Goal: Use online tool/utility: Utilize a website feature to perform a specific function

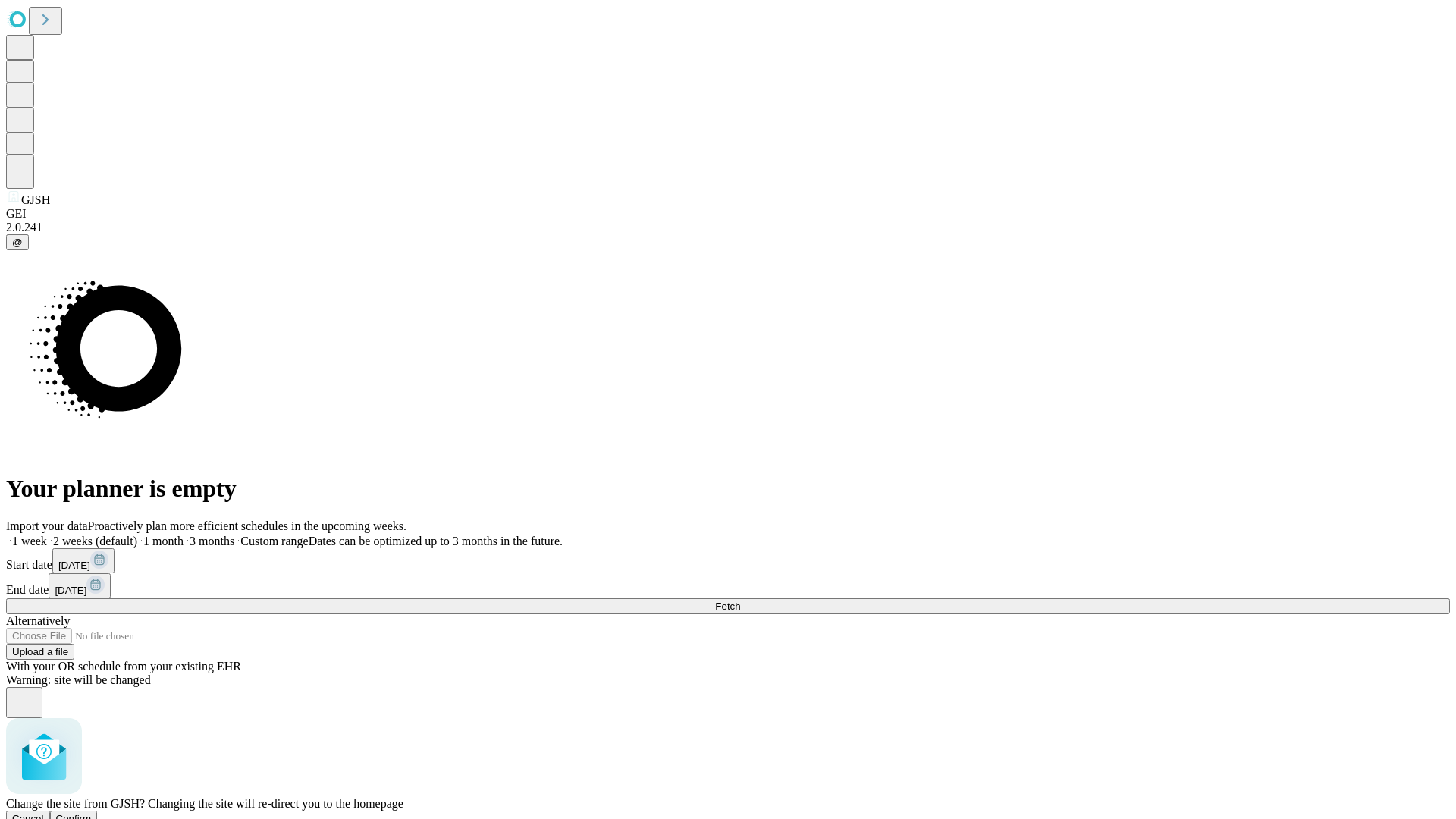
click at [92, 813] on span "Confirm" at bounding box center [74, 818] width 35 height 11
click at [184, 535] on label "1 month" at bounding box center [160, 541] width 46 height 13
click at [740, 601] on span "Fetch" at bounding box center [728, 606] width 25 height 11
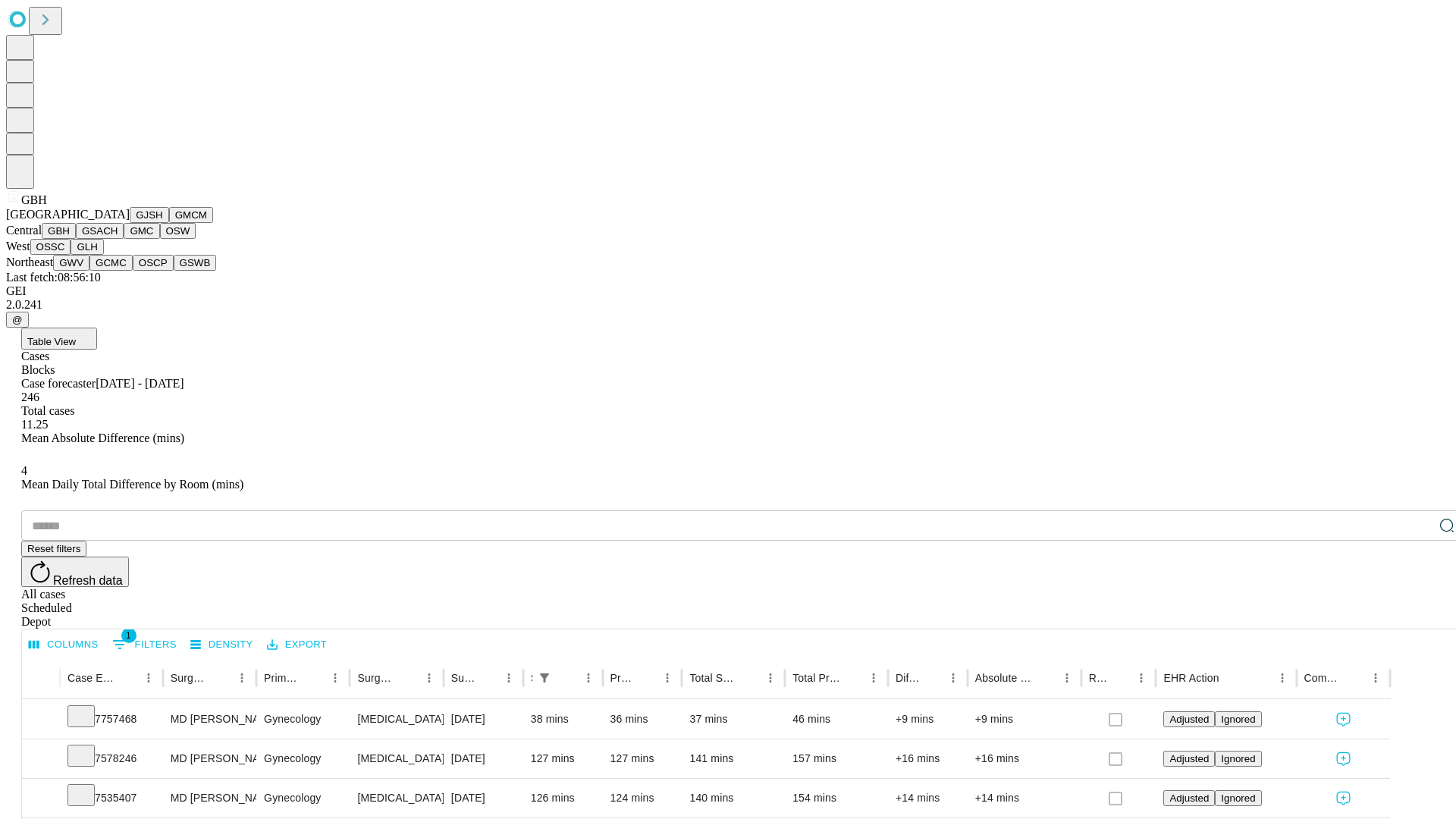
click at [118, 239] on button "GSACH" at bounding box center [99, 231] width 48 height 16
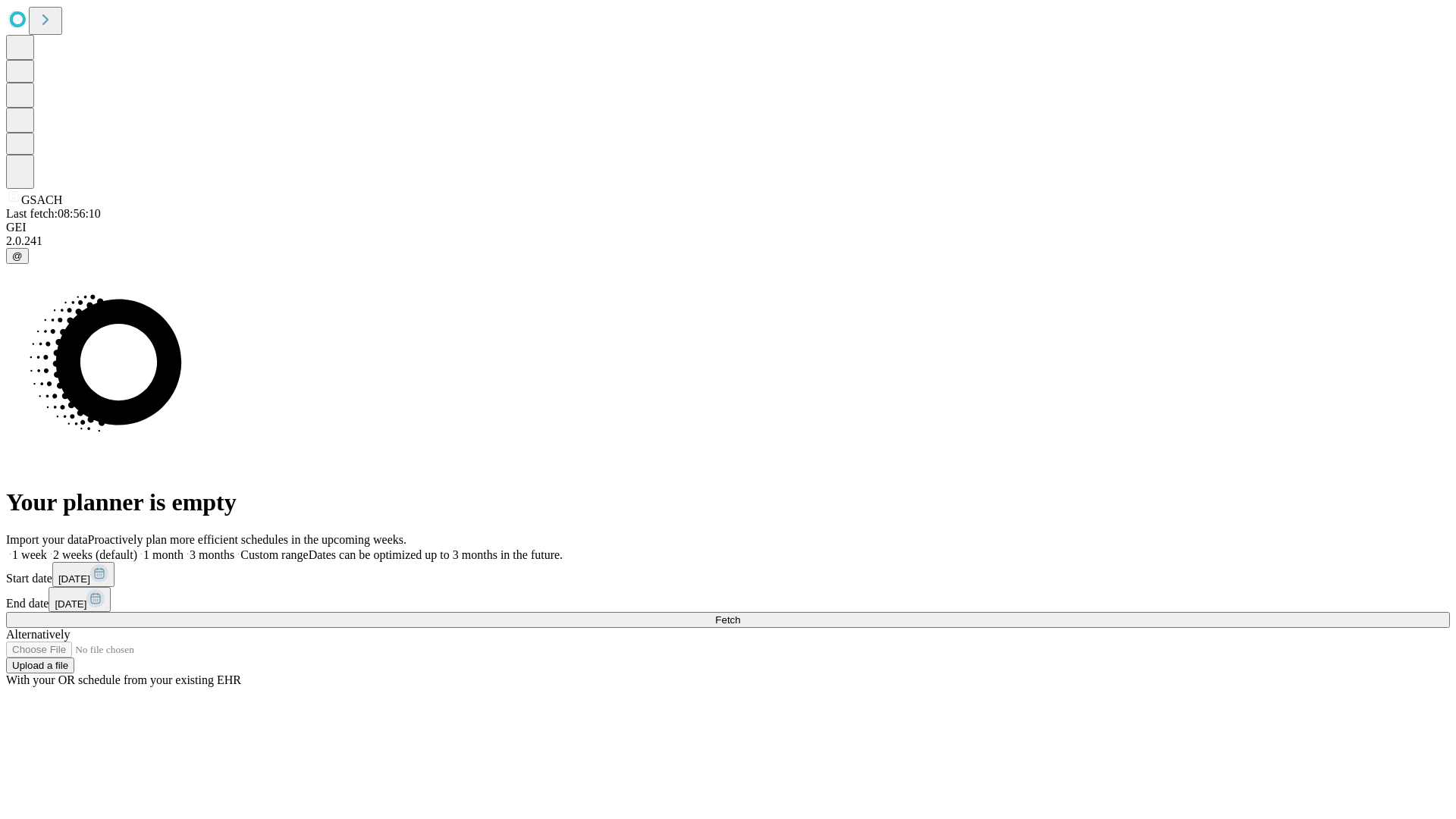
click at [184, 548] on label "1 month" at bounding box center [160, 555] width 46 height 13
click at [740, 614] on span "Fetch" at bounding box center [728, 619] width 25 height 11
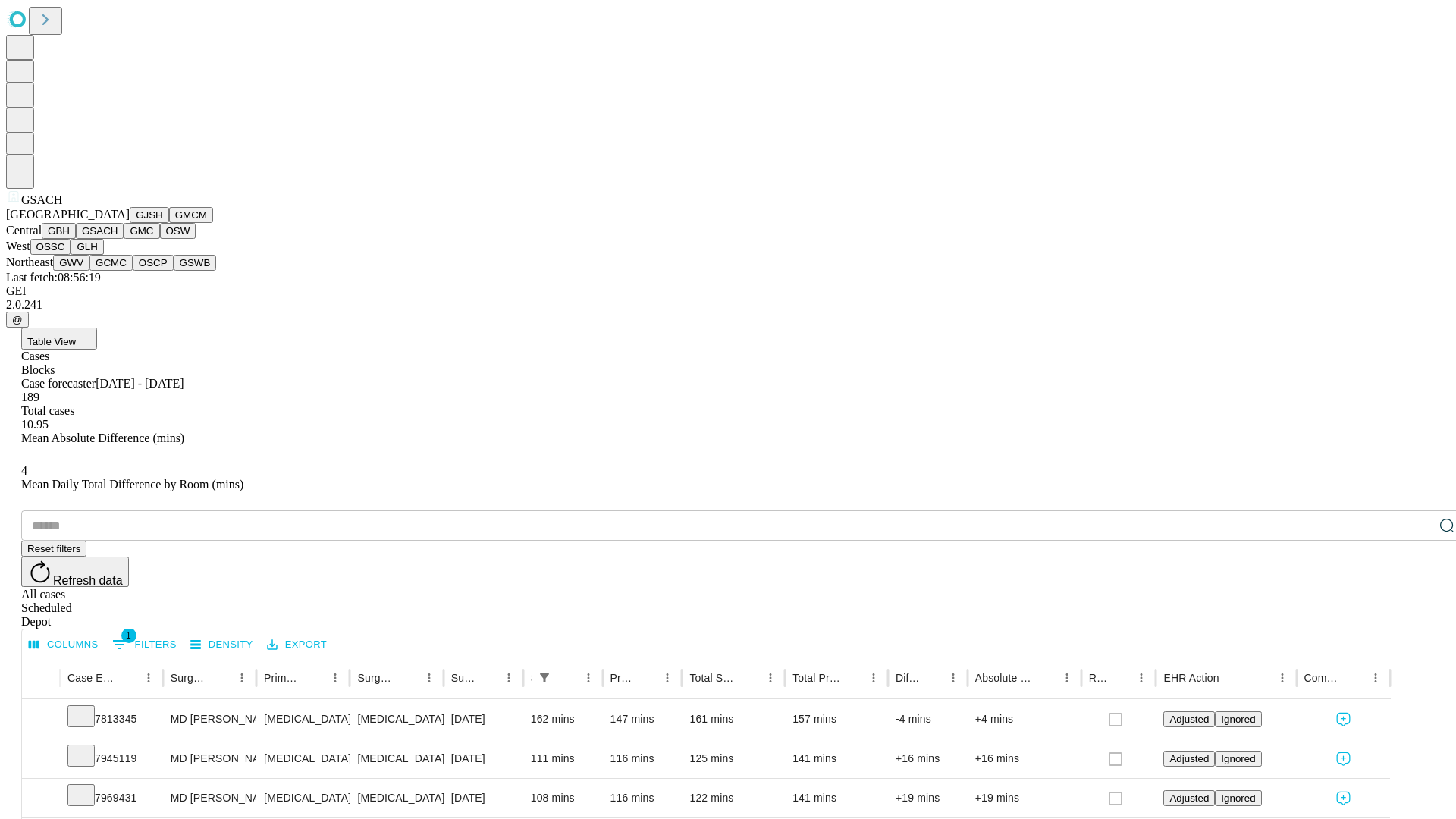
click at [123, 239] on button "GMC" at bounding box center [141, 231] width 35 height 16
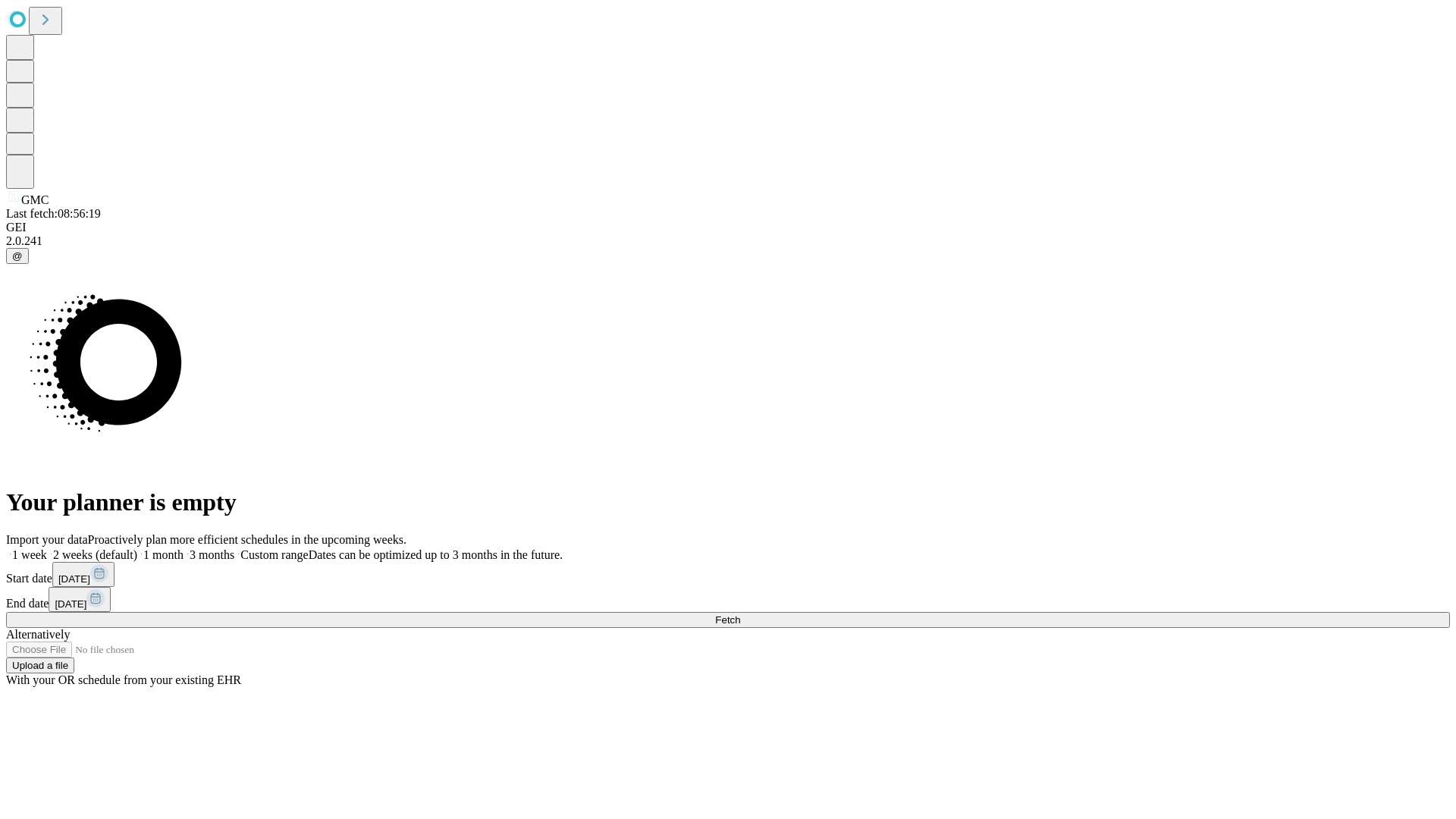
click at [184, 548] on label "1 month" at bounding box center [160, 555] width 46 height 13
click at [740, 614] on span "Fetch" at bounding box center [728, 619] width 25 height 11
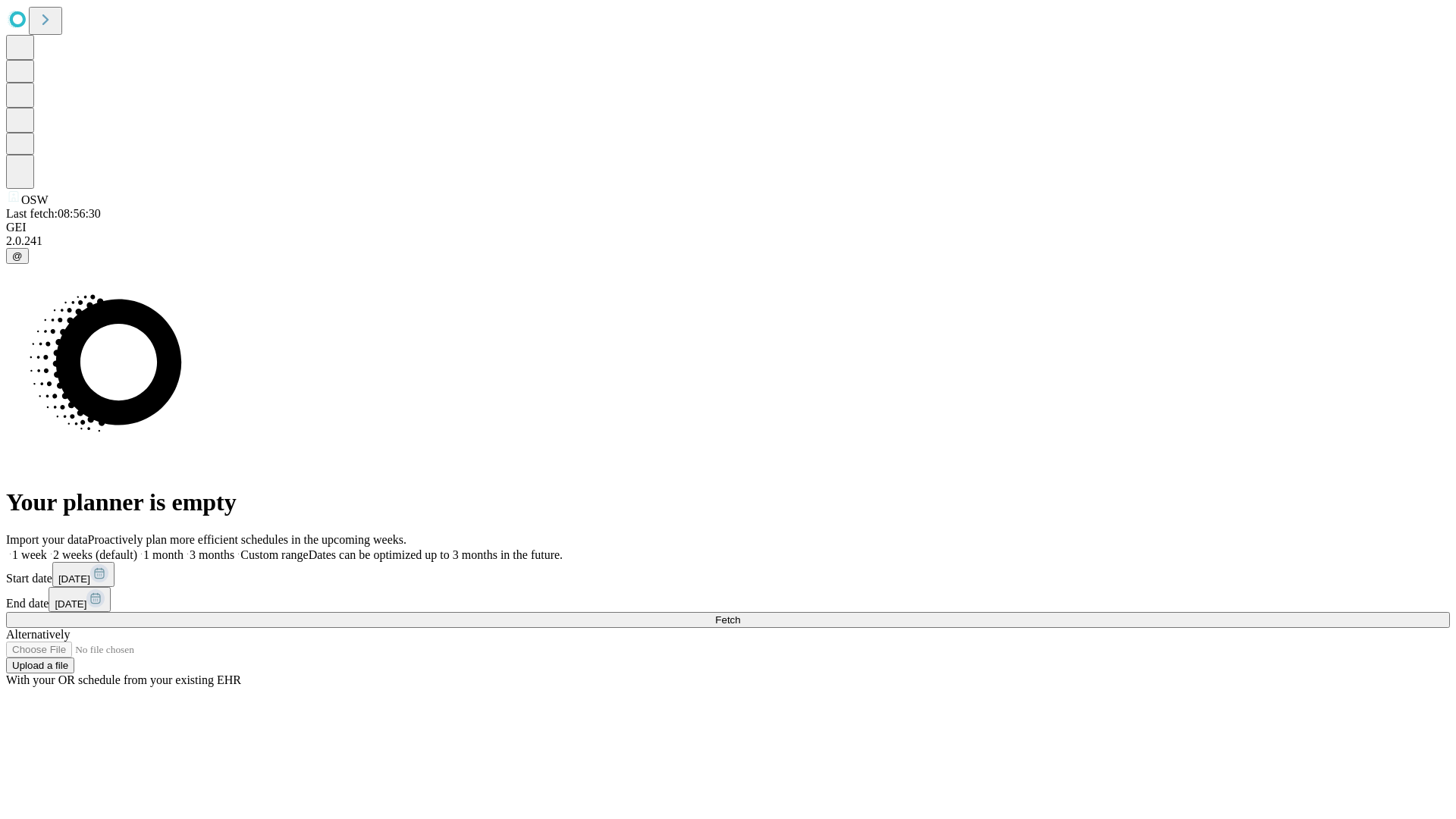
click at [184, 548] on label "1 month" at bounding box center [160, 555] width 46 height 13
click at [740, 614] on span "Fetch" at bounding box center [728, 619] width 25 height 11
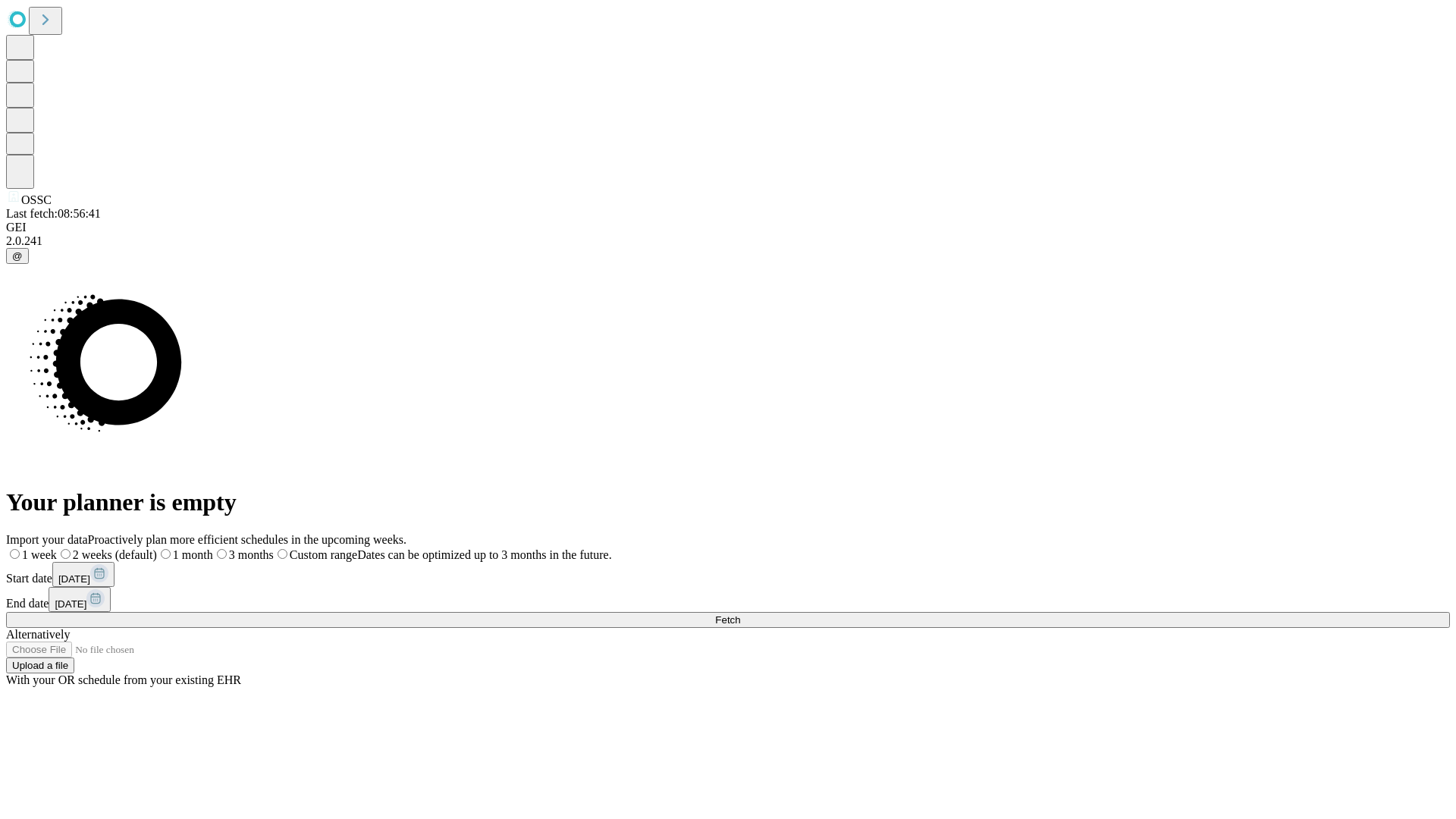
click at [740, 614] on span "Fetch" at bounding box center [728, 619] width 25 height 11
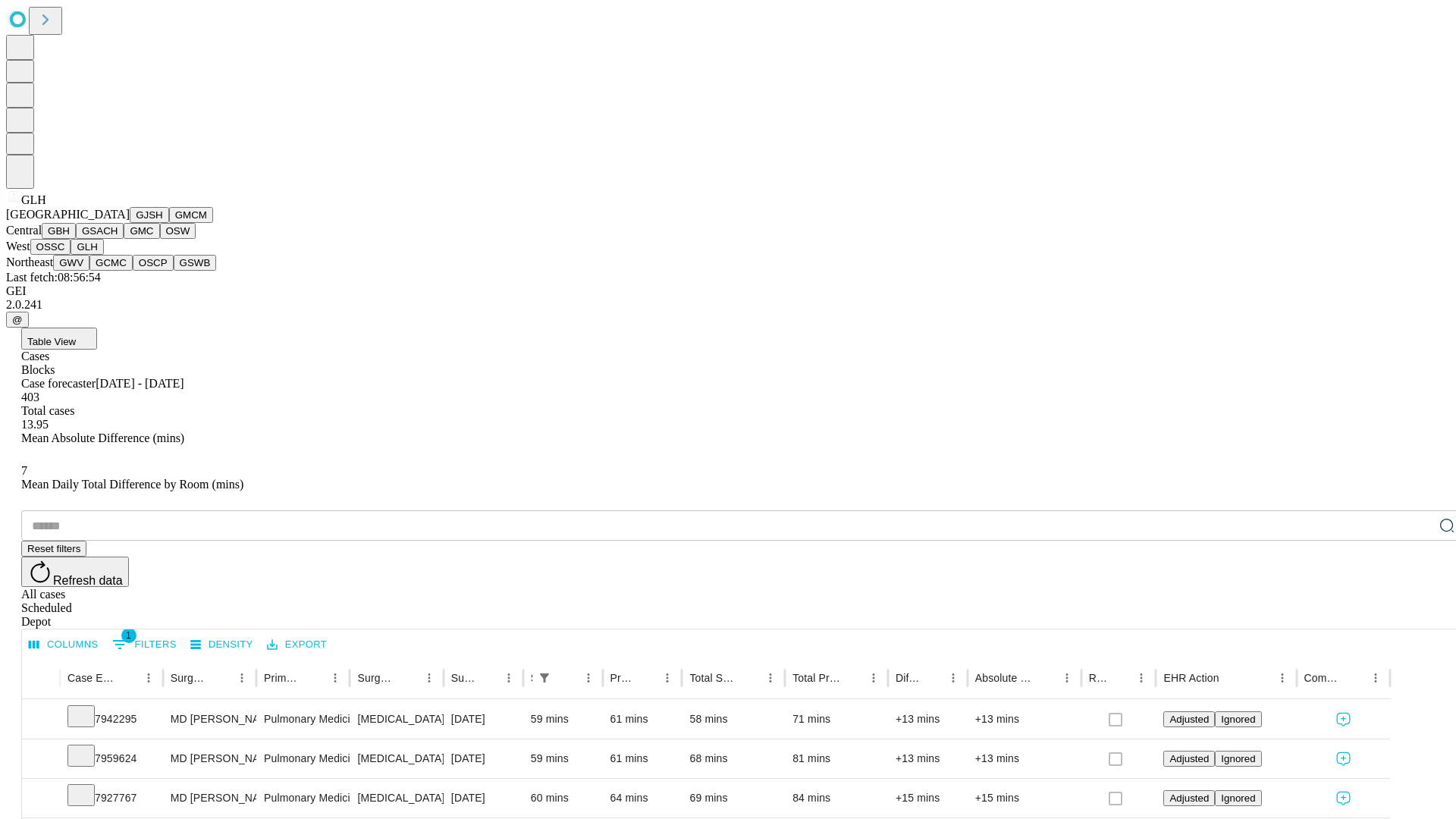
click at [89, 271] on button "GWV" at bounding box center [71, 263] width 36 height 16
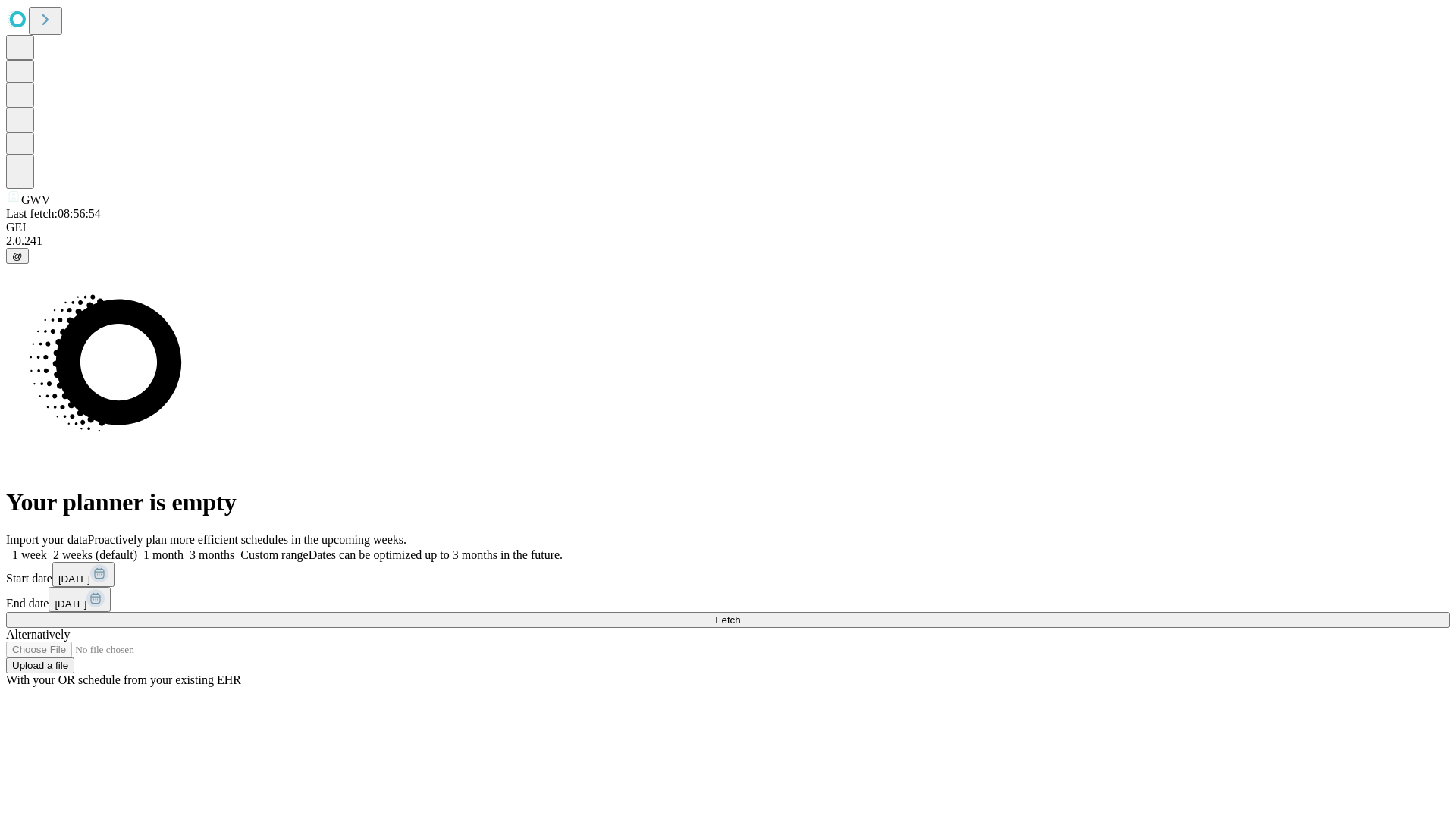
click at [184, 548] on label "1 month" at bounding box center [160, 555] width 46 height 13
click at [740, 614] on span "Fetch" at bounding box center [728, 619] width 25 height 11
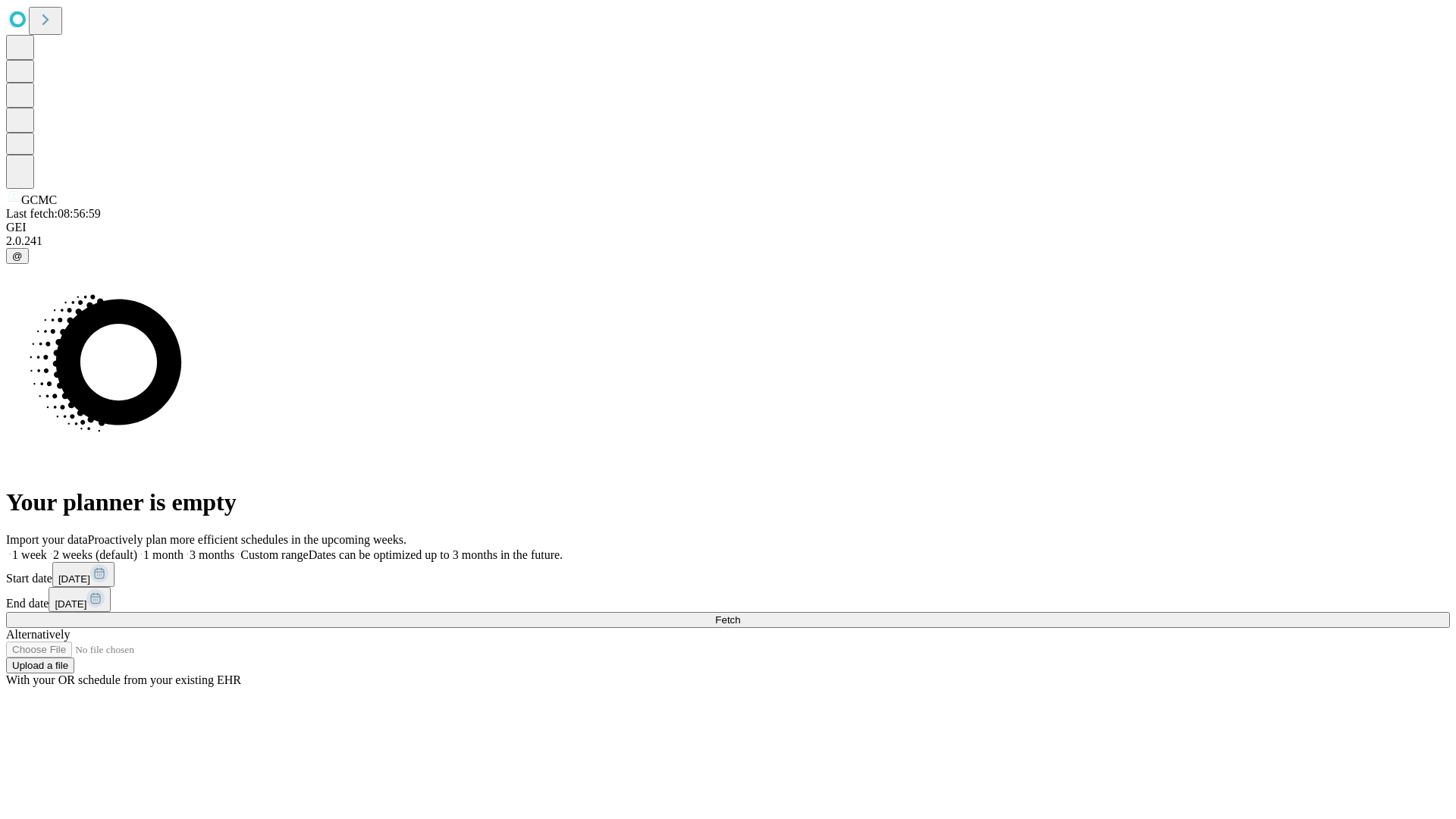
click at [184, 548] on label "1 month" at bounding box center [160, 555] width 46 height 13
click at [740, 614] on span "Fetch" at bounding box center [728, 619] width 25 height 11
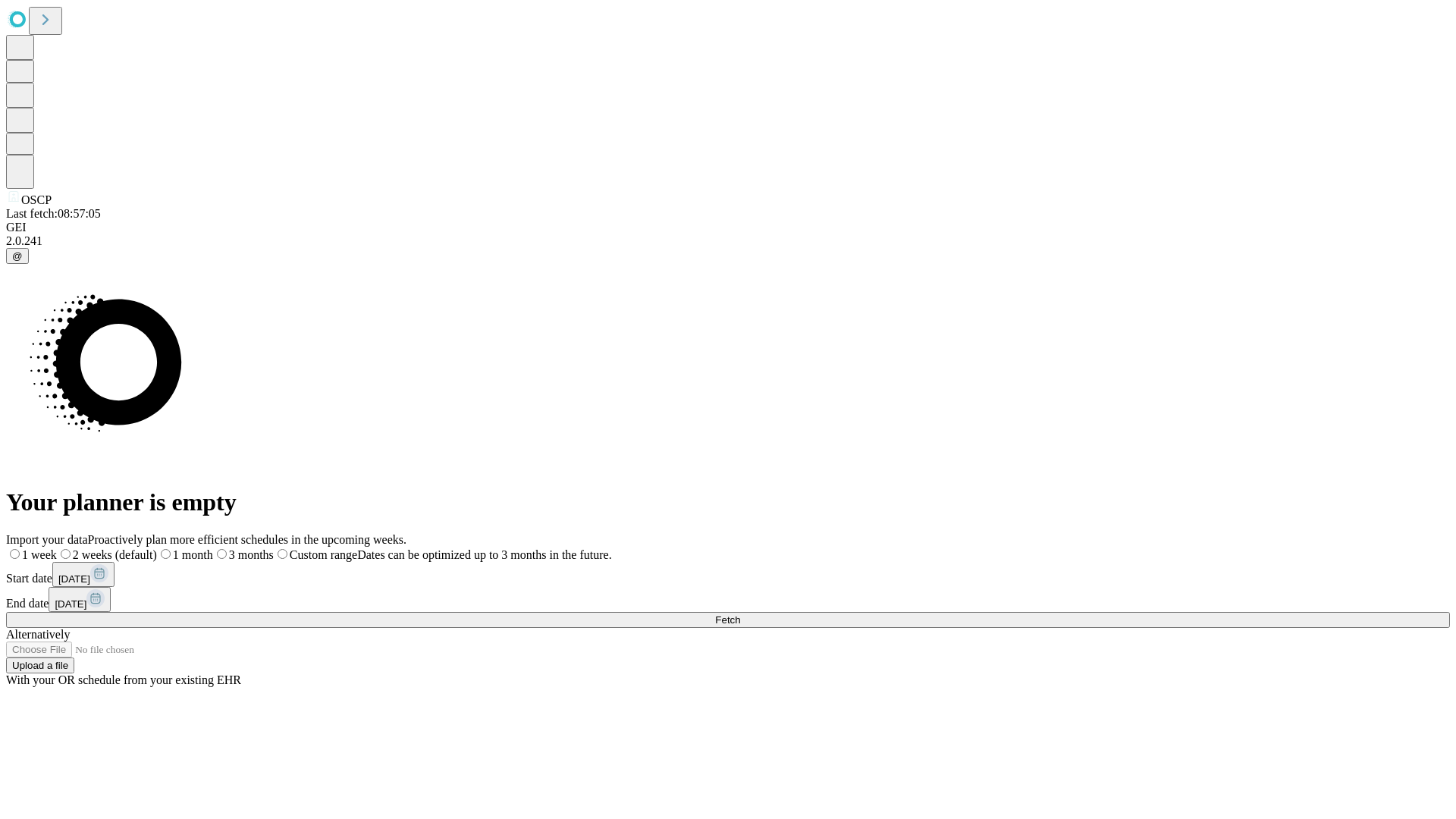
click at [214, 548] on label "1 month" at bounding box center [185, 555] width 56 height 13
click at [740, 614] on span "Fetch" at bounding box center [728, 619] width 25 height 11
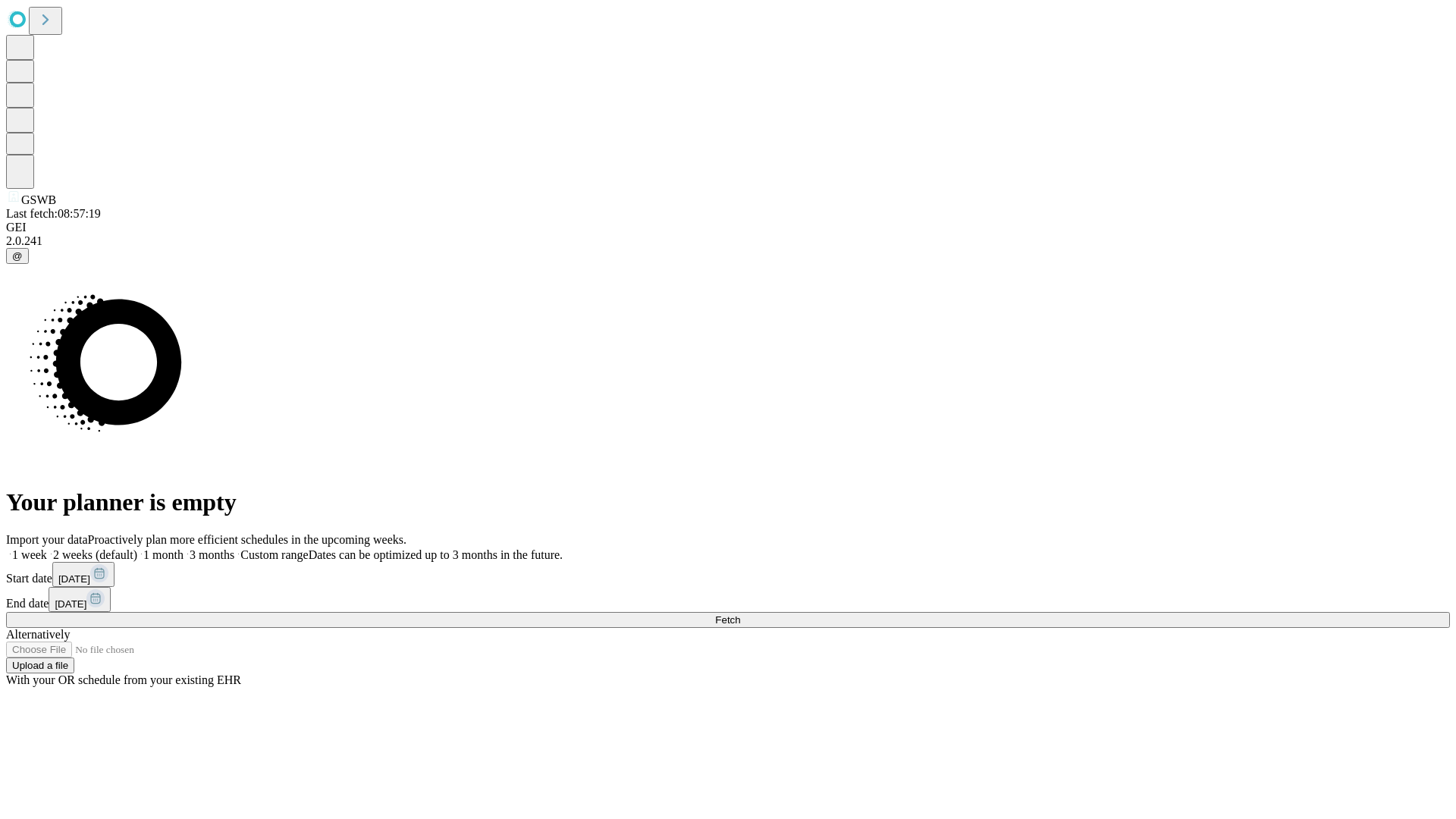
click at [184, 548] on label "1 month" at bounding box center [160, 555] width 46 height 13
click at [740, 614] on span "Fetch" at bounding box center [728, 619] width 25 height 11
